Goal: Task Accomplishment & Management: Manage account settings

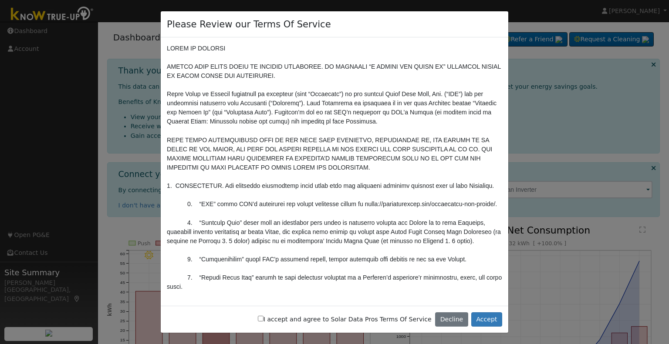
click at [365, 322] on label "I accept and agree to Solar Data Pros Terms Of Service" at bounding box center [345, 319] width 174 height 9
click at [263, 322] on input "I accept and agree to Solar Data Pros Terms Of Service" at bounding box center [261, 319] width 6 height 6
checkbox input "true"
click at [486, 318] on button "Accept" at bounding box center [486, 320] width 31 height 15
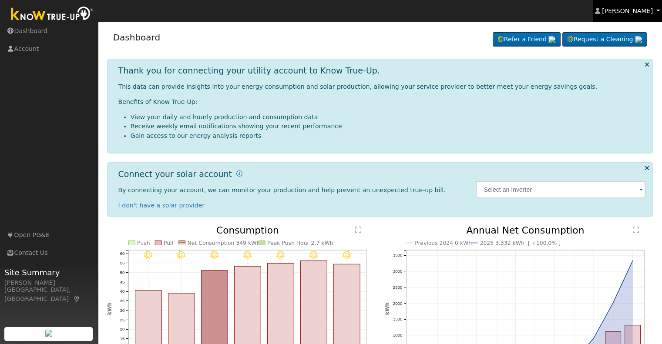
click at [657, 11] on link "[PERSON_NAME]" at bounding box center [628, 11] width 70 height 22
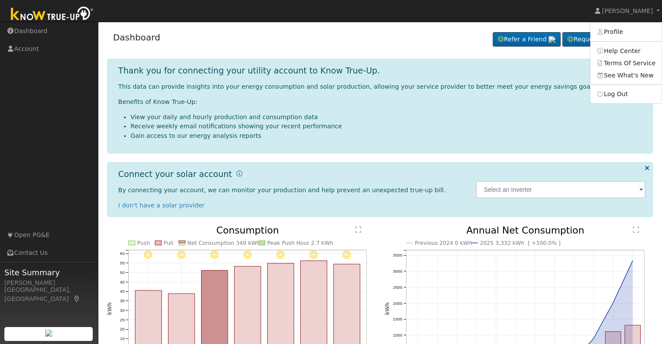
click at [568, 66] on div "Thank you for connecting your utility account to Know True-Up. This data can pr…" at bounding box center [382, 106] width 537 height 81
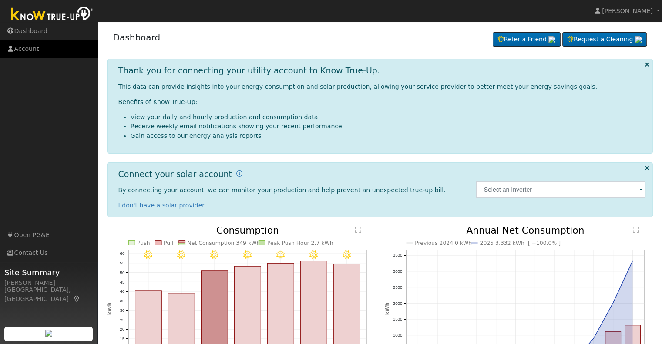
click at [45, 50] on link "Account" at bounding box center [49, 49] width 98 height 18
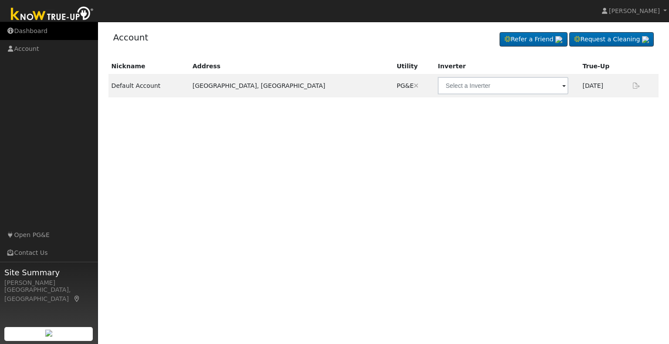
click at [52, 33] on link "Dashboard" at bounding box center [49, 31] width 98 height 18
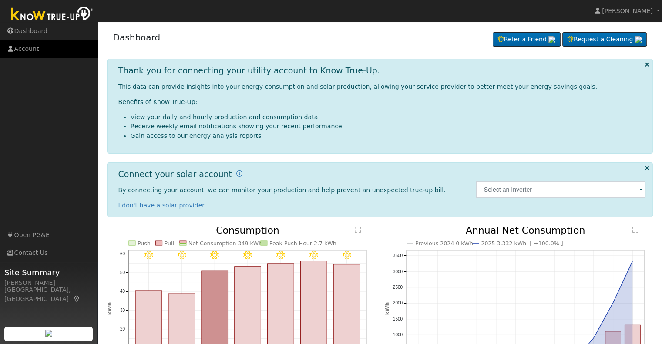
click at [51, 54] on link "Account" at bounding box center [49, 49] width 98 height 18
click at [640, 13] on span "[PERSON_NAME]" at bounding box center [627, 10] width 51 height 7
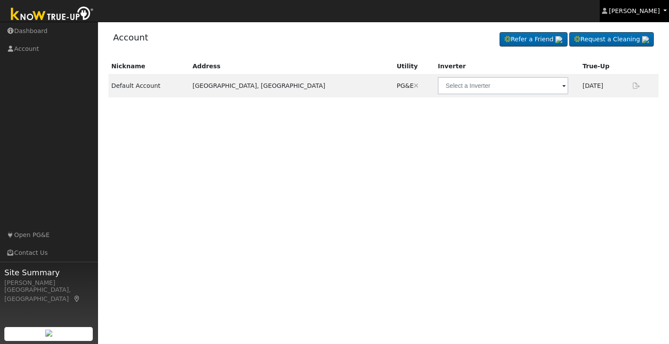
click at [664, 17] on link "[PERSON_NAME]" at bounding box center [635, 11] width 70 height 22
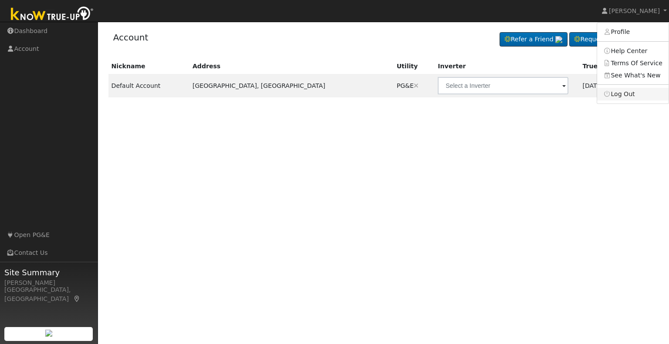
click at [622, 95] on link "Log Out" at bounding box center [632, 94] width 71 height 12
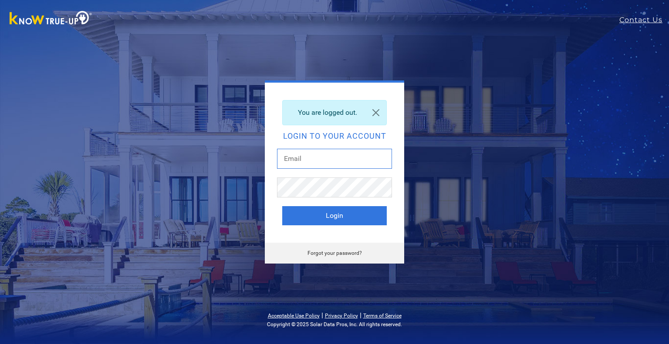
drag, startPoint x: 375, startPoint y: 158, endPoint x: 370, endPoint y: 162, distance: 6.2
click at [375, 158] on input "text" at bounding box center [334, 159] width 115 height 20
type input "[PERSON_NAME][EMAIL_ADDRESS][DOMAIN_NAME]"
click at [347, 215] on button "Login" at bounding box center [334, 215] width 104 height 19
